Goal: Transaction & Acquisition: Purchase product/service

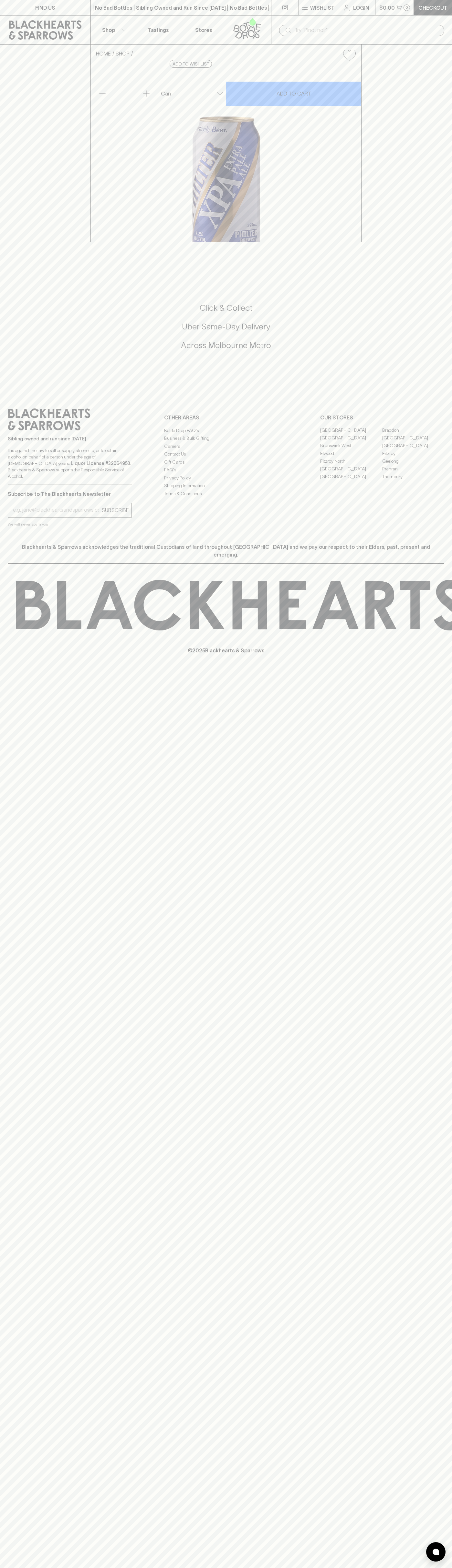
click at [328, 10] on p "Wishlist" at bounding box center [322, 7] width 24 height 8
click at [203, 1567] on html "FIND US | No Bad Bottles | Sibling Owned and Run Since [DATE] | No Bad Bottles …" at bounding box center [226, 784] width 452 height 1568
click at [2, 843] on div at bounding box center [226, 784] width 452 height 1568
